Goal: Task Accomplishment & Management: Manage account settings

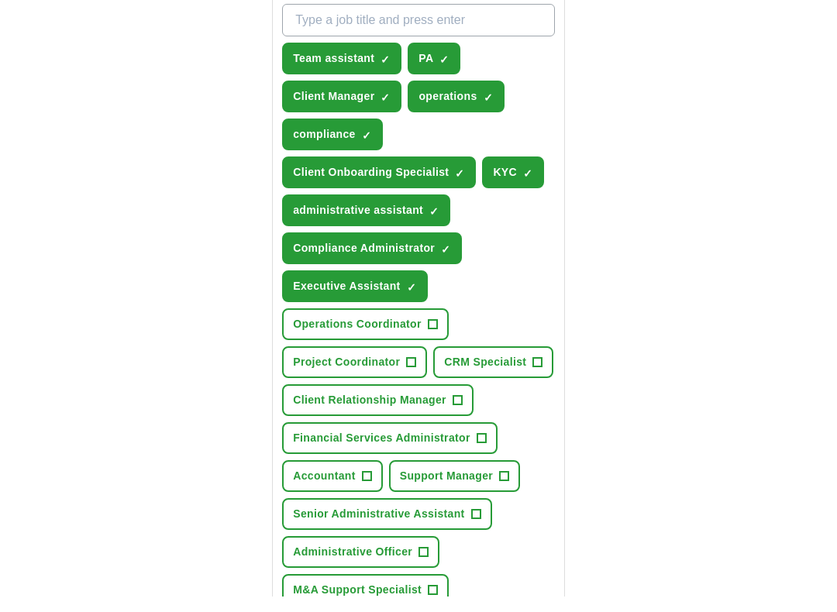
scroll to position [652, 0]
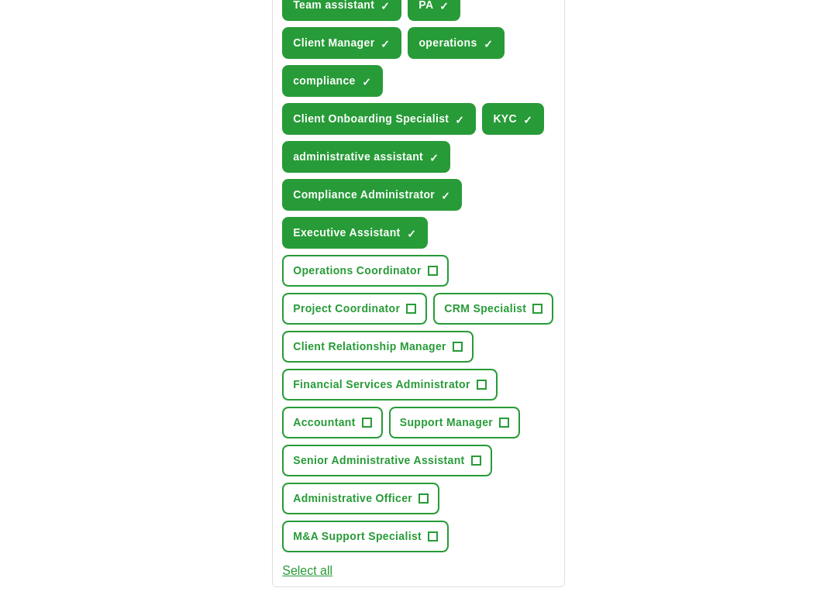
click at [326, 278] on span "Operations Coordinator" at bounding box center [357, 286] width 129 height 16
click at [322, 316] on span "Project Coordinator" at bounding box center [346, 324] width 107 height 16
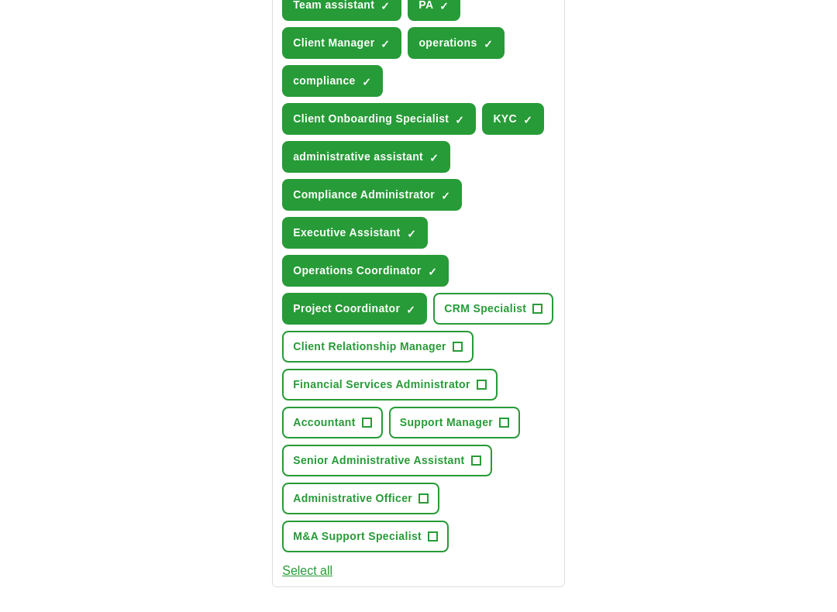
click at [444, 332] on span "CRM Specialist" at bounding box center [485, 324] width 82 height 16
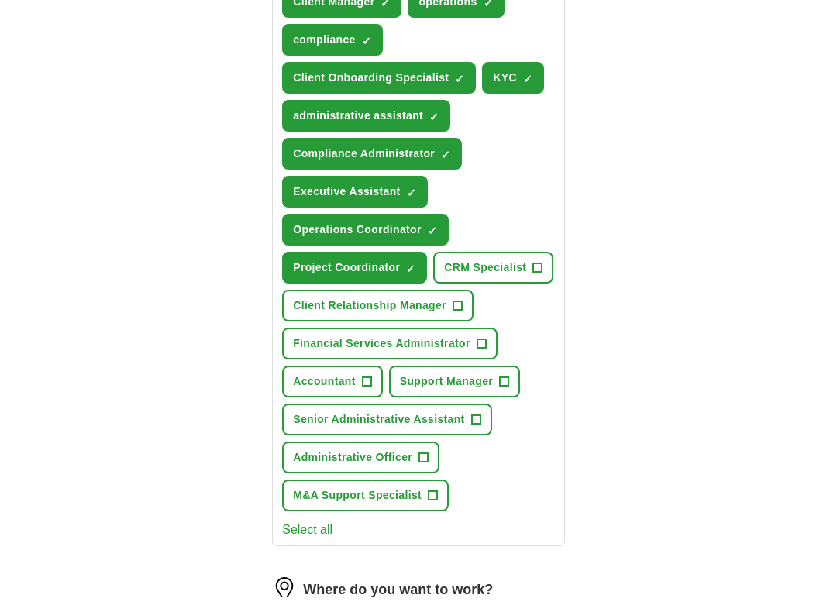
scroll to position [734, 0]
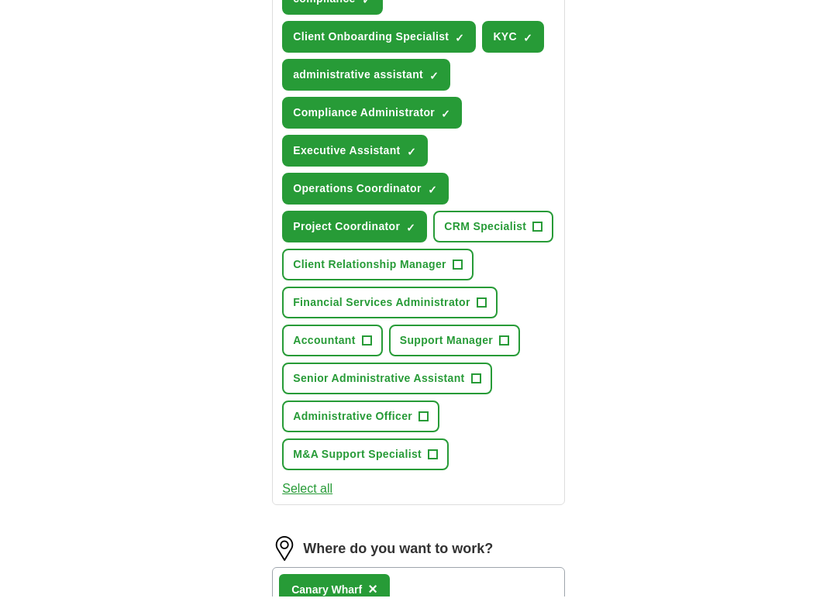
click at [333, 327] on span "Financial Services Administrator" at bounding box center [381, 319] width 177 height 16
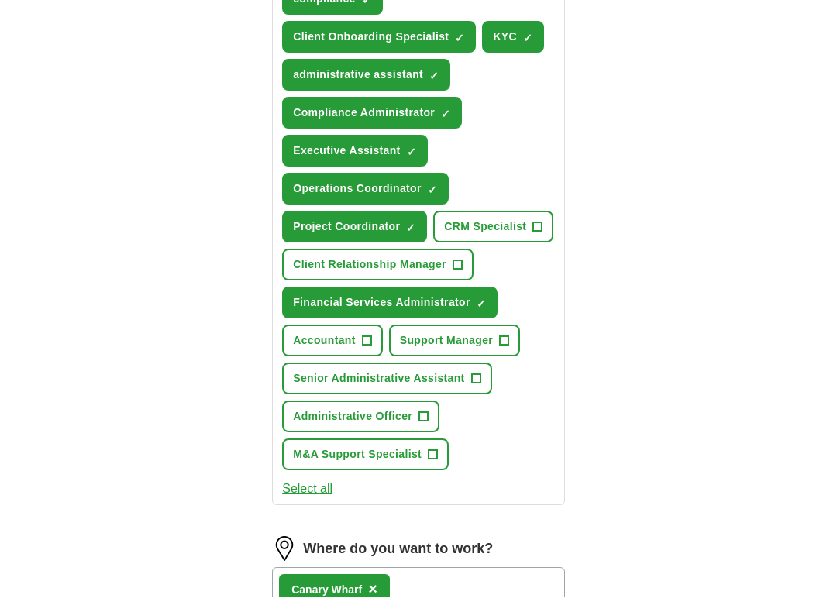
click at [315, 326] on span "Financial Services Administrator" at bounding box center [381, 318] width 177 height 16
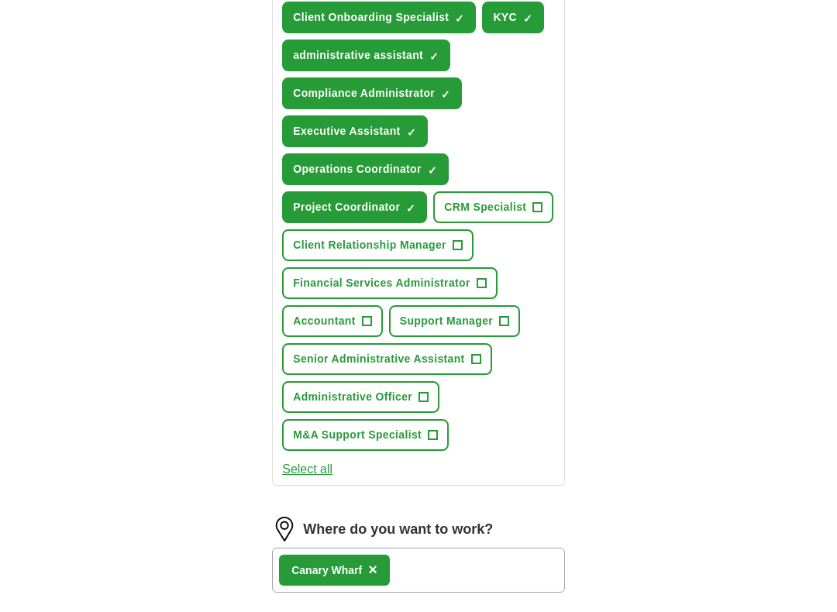
scroll to position [792, 0]
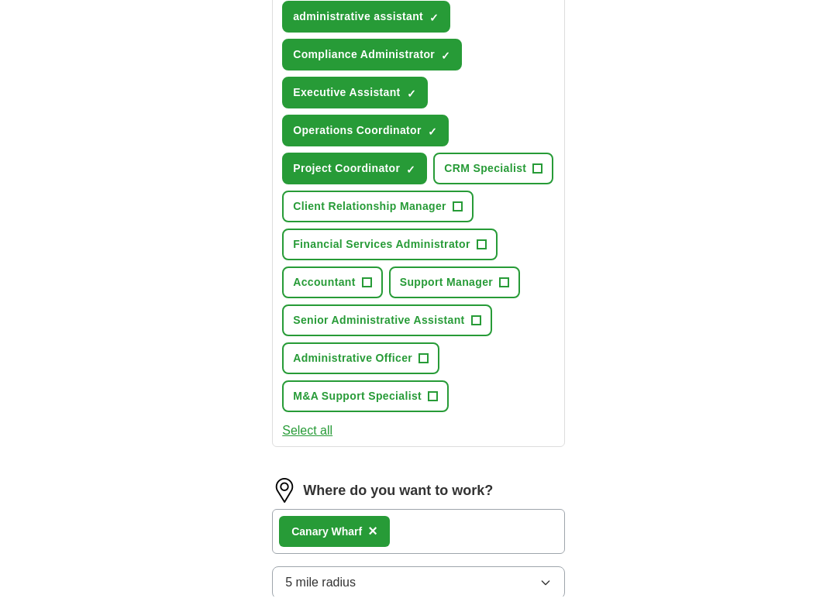
click at [331, 345] on span "Senior Administrative Assistant" at bounding box center [378, 336] width 171 height 16
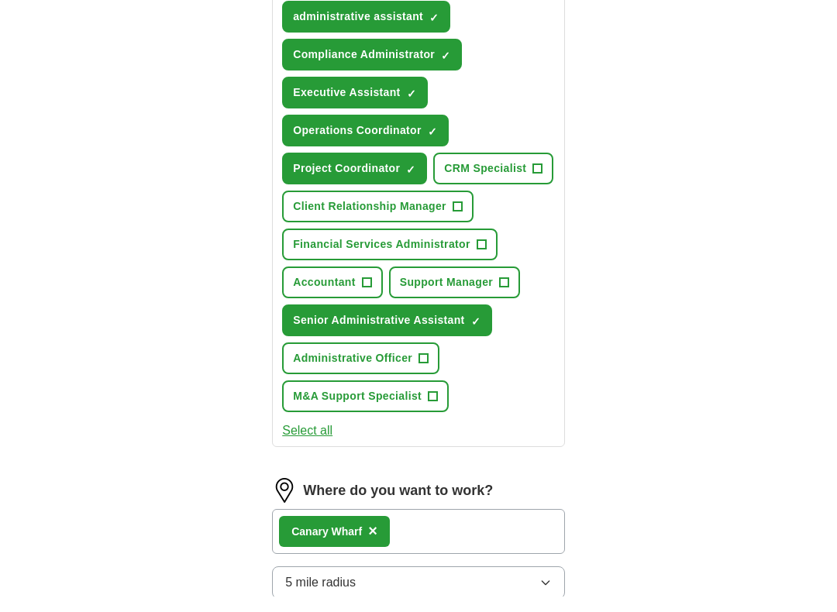
click at [310, 382] on span "Administrative Officer" at bounding box center [352, 374] width 119 height 16
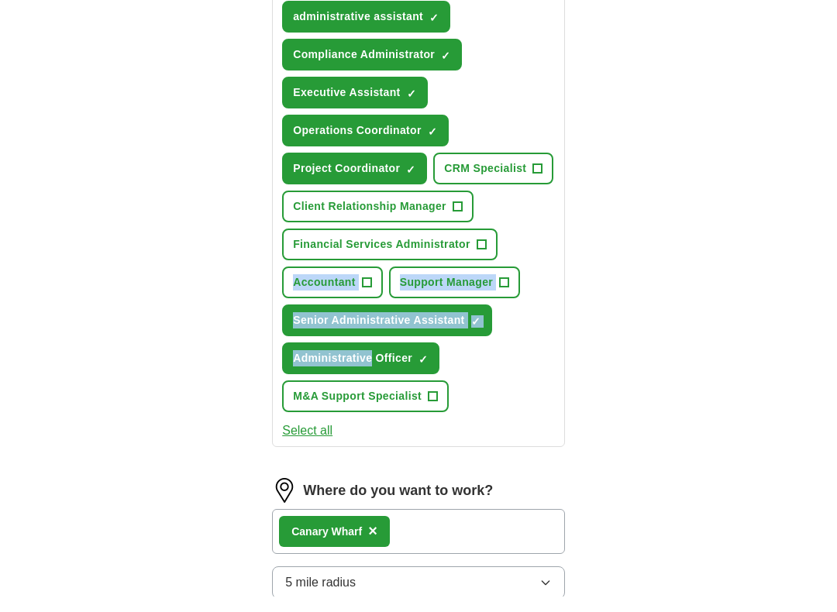
click at [182, 428] on div "ApplyIQ Let ApplyIQ do the hard work of searching and applying for jobs. Just t…" at bounding box center [418, 87] width 793 height 1664
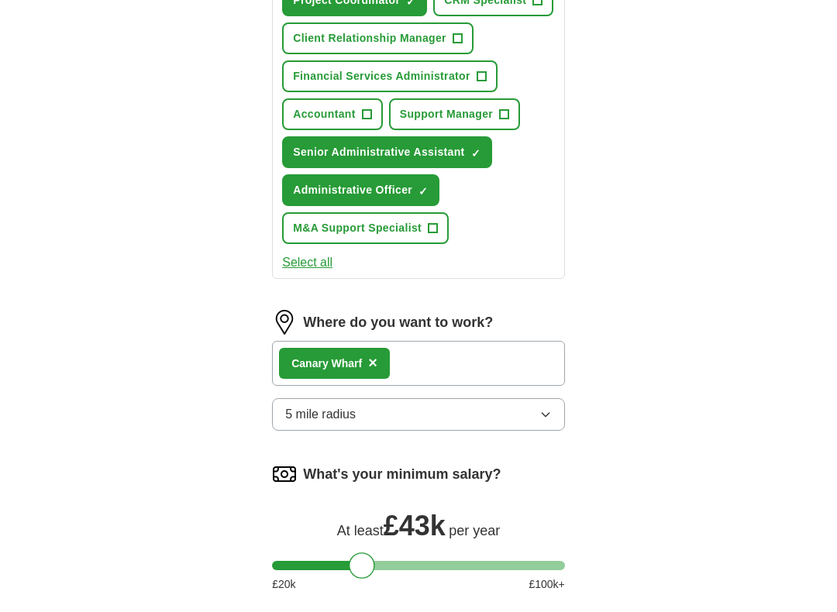
scroll to position [1019, 0]
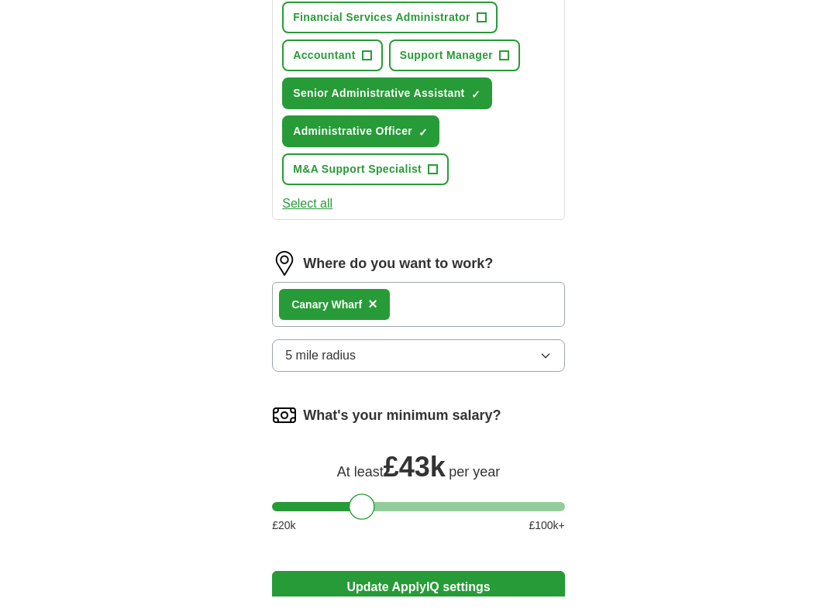
click at [427, 336] on div "Canary Wharf ×" at bounding box center [418, 319] width 293 height 45
click at [432, 342] on div "Canary Wharf ×" at bounding box center [418, 319] width 293 height 45
click at [419, 338] on div "Canary Wharf ×" at bounding box center [418, 319] width 293 height 45
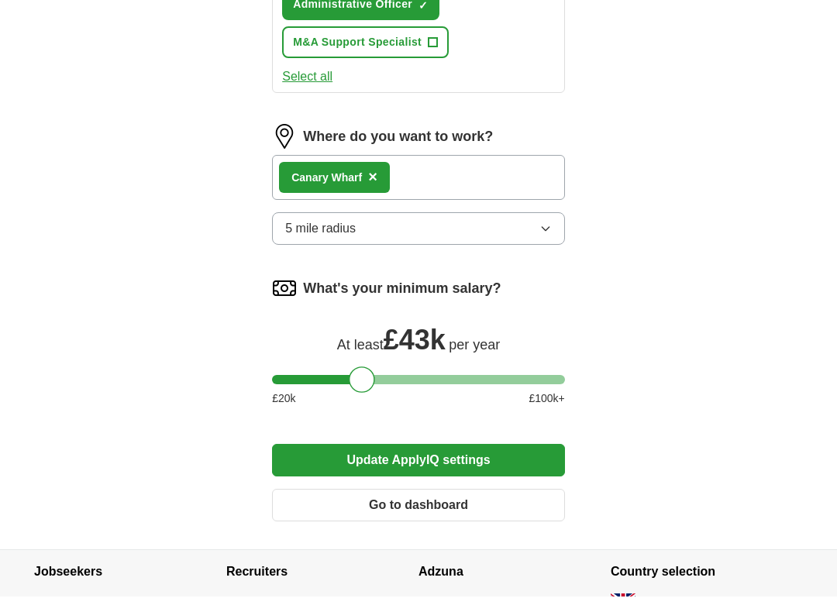
scroll to position [1154, 0]
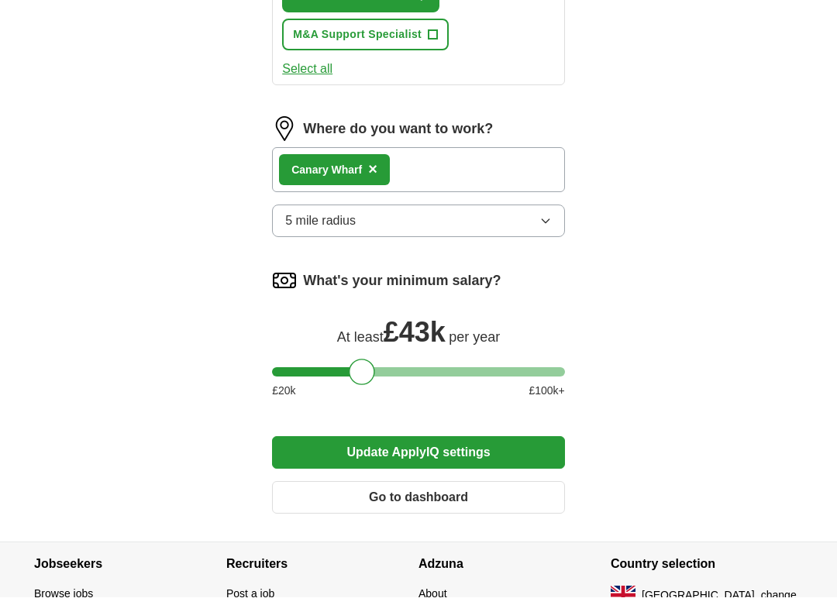
click at [428, 204] on div "Canary Wharf ×" at bounding box center [418, 185] width 293 height 45
click at [416, 208] on div "Canary Wharf ×" at bounding box center [418, 185] width 293 height 45
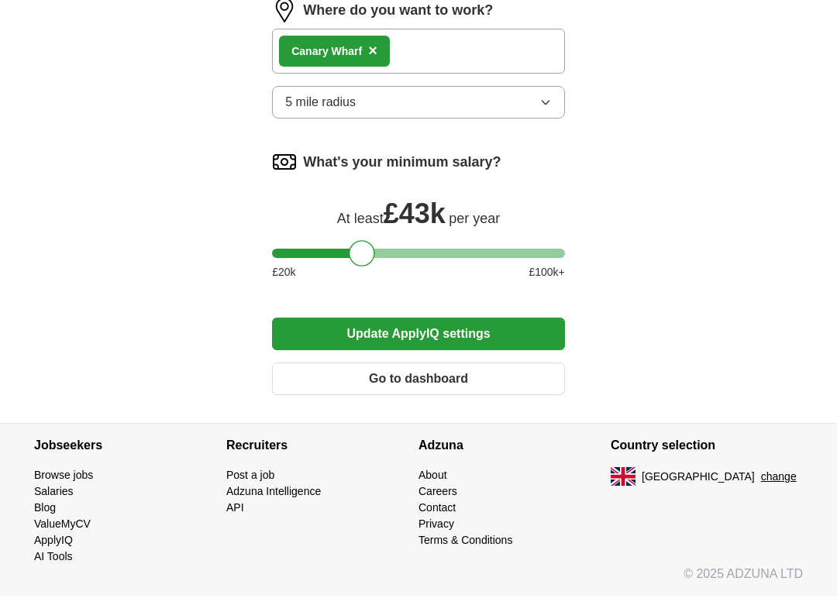
scroll to position [1310, 0]
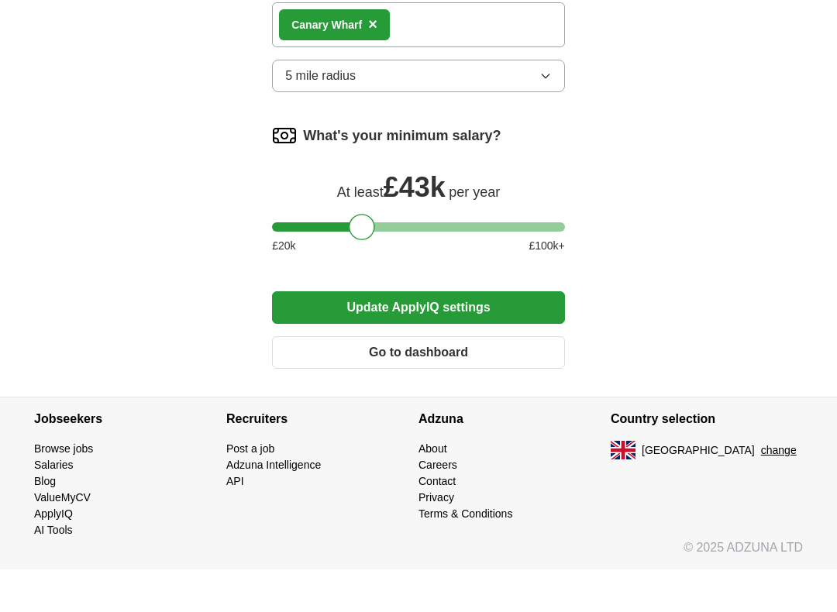
click at [344, 334] on button "Update ApplyIQ settings" at bounding box center [418, 350] width 293 height 33
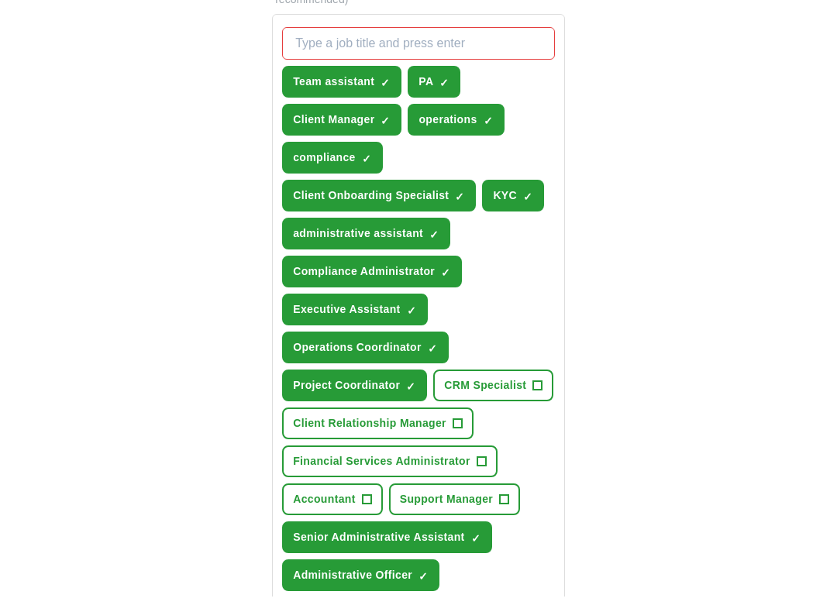
scroll to position [576, 0]
click at [77, 81] on div "ApplyIQ Let ApplyIQ do the hard work of searching and applying for jobs. Just t…" at bounding box center [418, 351] width 793 height 1758
click at [386, 130] on span "✓" at bounding box center [384, 136] width 9 height 12
click at [523, 206] on span "✓" at bounding box center [527, 212] width 9 height 12
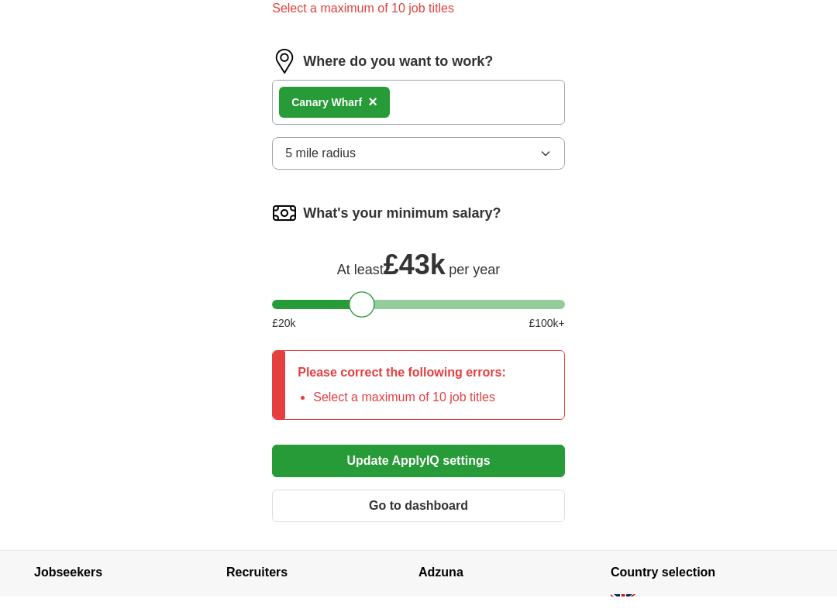
scroll to position [1270, 0]
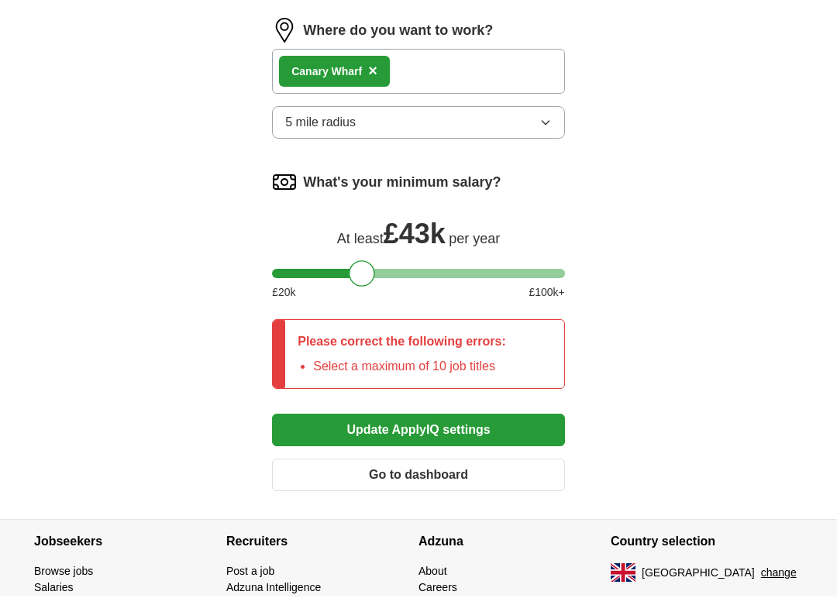
click at [344, 462] on button "Update ApplyIQ settings" at bounding box center [418, 446] width 293 height 33
click at [337, 462] on button "Update ApplyIQ settings" at bounding box center [418, 446] width 293 height 33
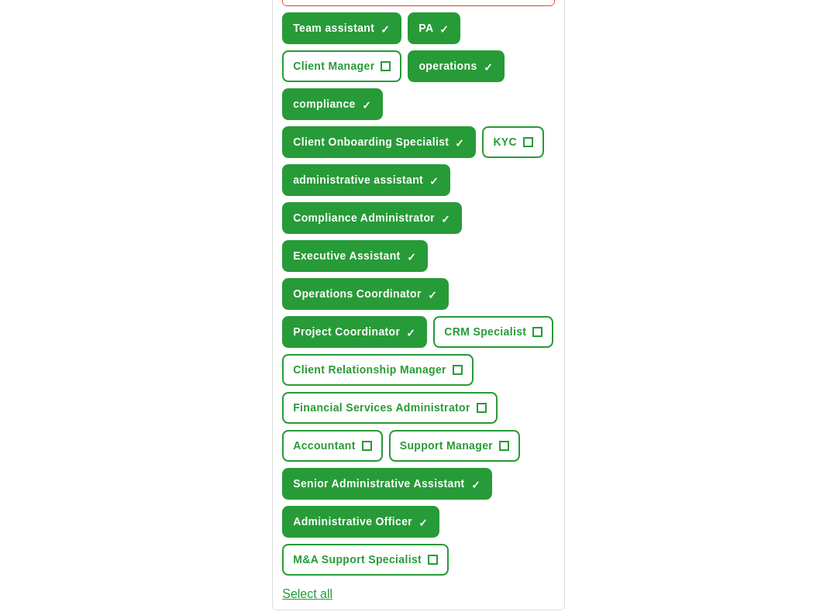
scroll to position [644, 0]
click at [476, 67] on span "operations" at bounding box center [447, 67] width 58 height 16
click at [472, 59] on span "operations" at bounding box center [447, 67] width 58 height 16
click at [340, 290] on span "Operations Coordinator" at bounding box center [357, 295] width 129 height 16
click at [312, 103] on span "compliance" at bounding box center [324, 105] width 63 height 16
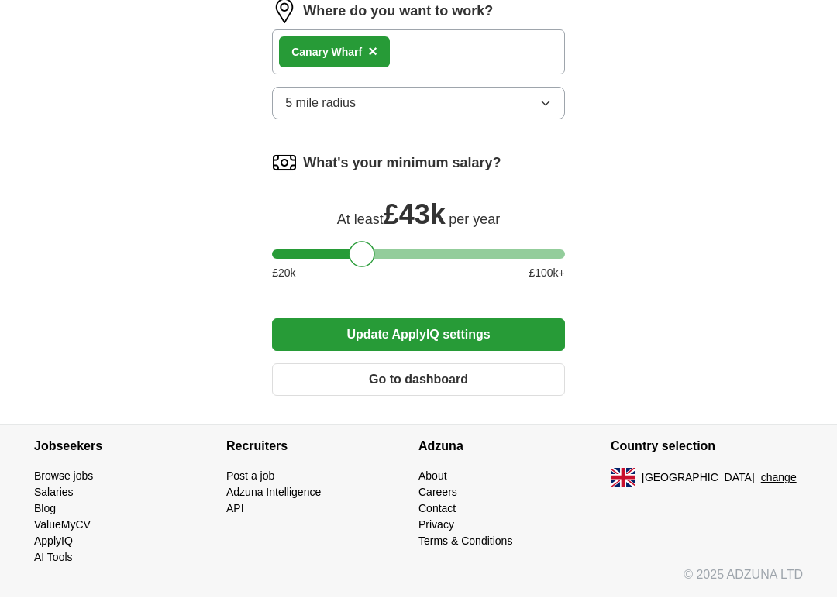
scroll to position [1310, 0]
click at [352, 334] on button "Update ApplyIQ settings" at bounding box center [418, 350] width 293 height 33
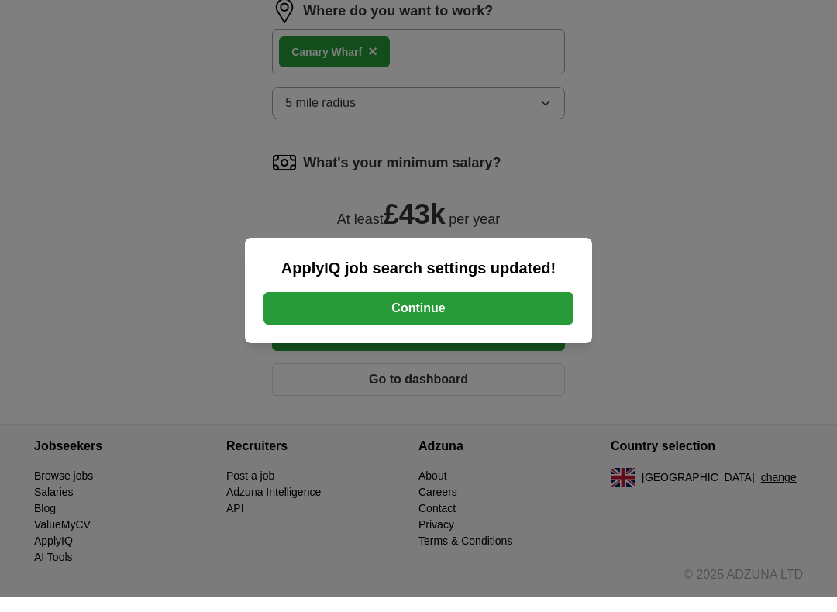
click at [397, 308] on button "Continue" at bounding box center [418, 324] width 310 height 33
